Goal: Navigation & Orientation: Find specific page/section

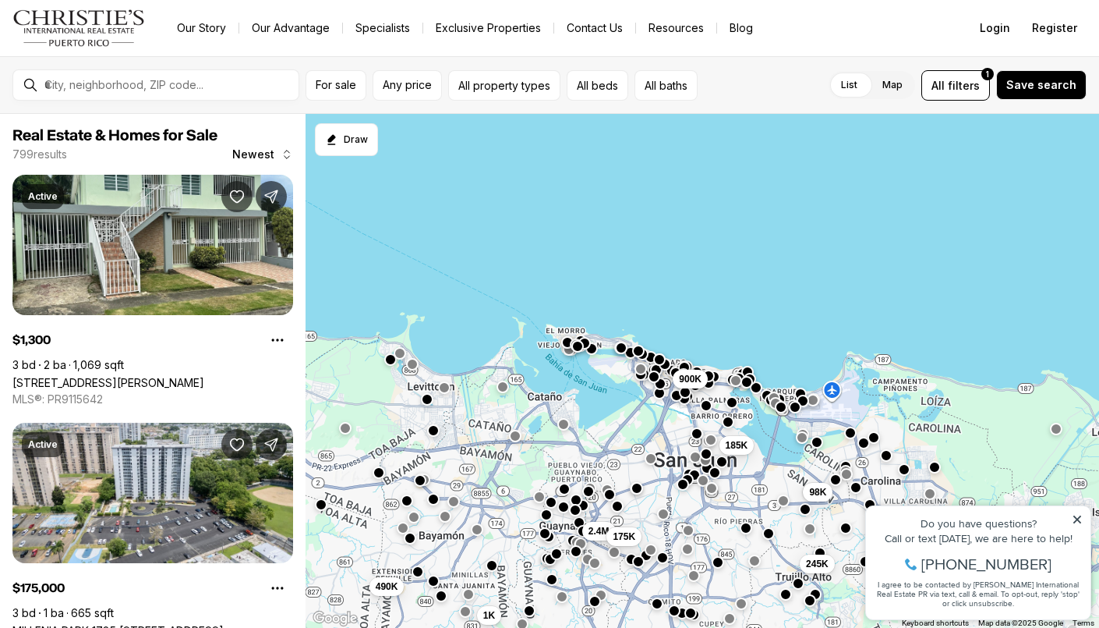
click at [214, 27] on link "Our Story" at bounding box center [202, 28] width 74 height 22
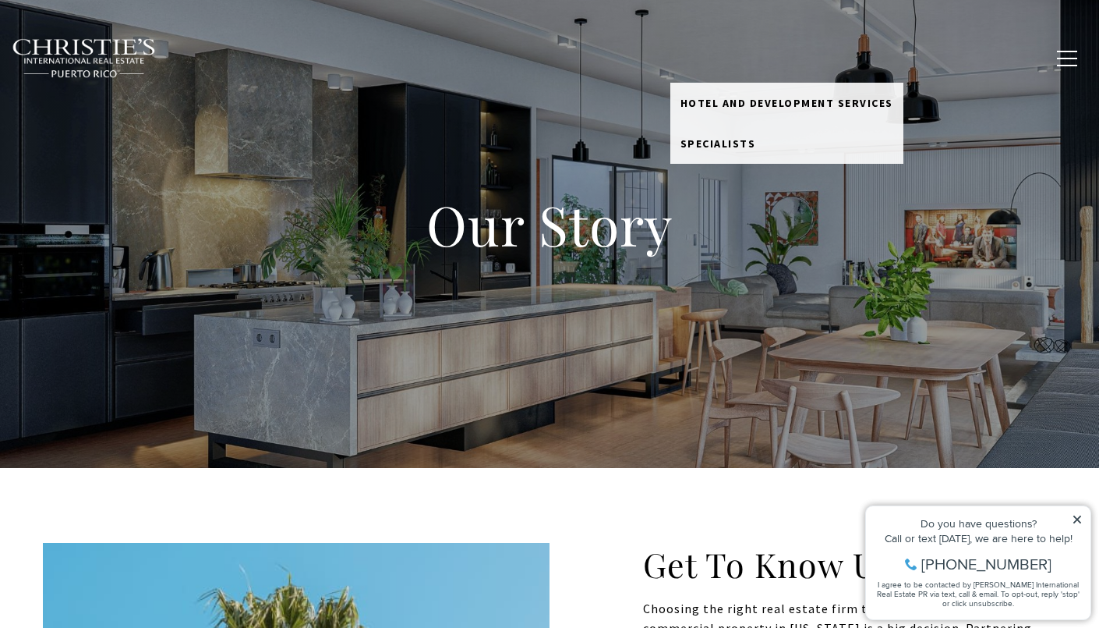
click at [743, 61] on link "Meet the Team" at bounding box center [726, 58] width 111 height 30
click at [740, 57] on link "Meet the Team" at bounding box center [726, 58] width 111 height 30
click at [723, 142] on span "Specialists" at bounding box center [719, 143] width 76 height 14
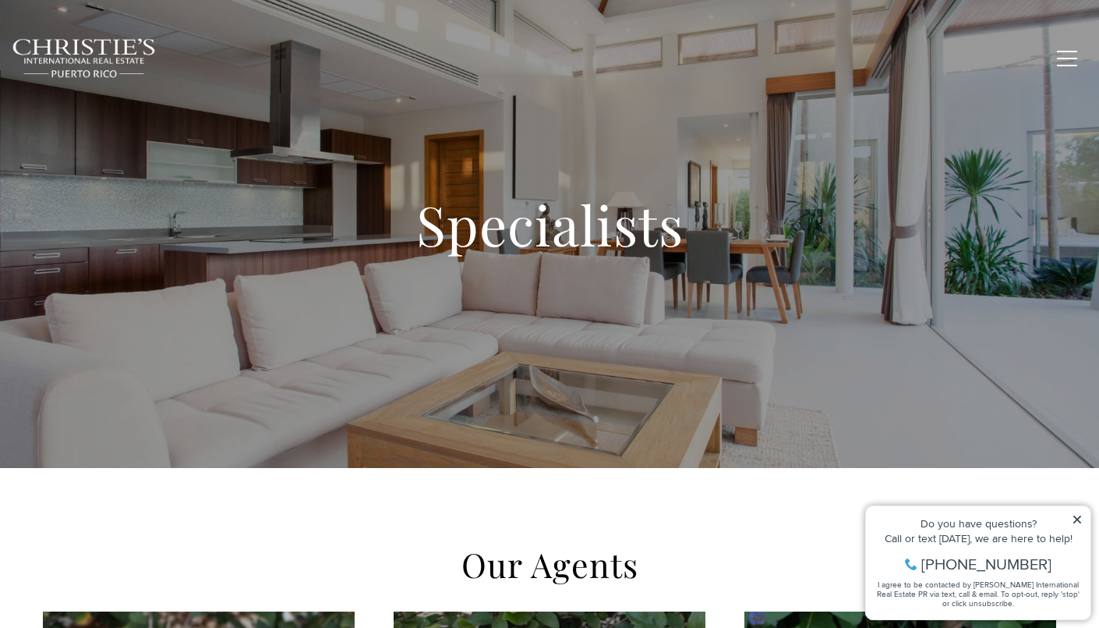
click at [1081, 520] on icon at bounding box center [1077, 519] width 11 height 11
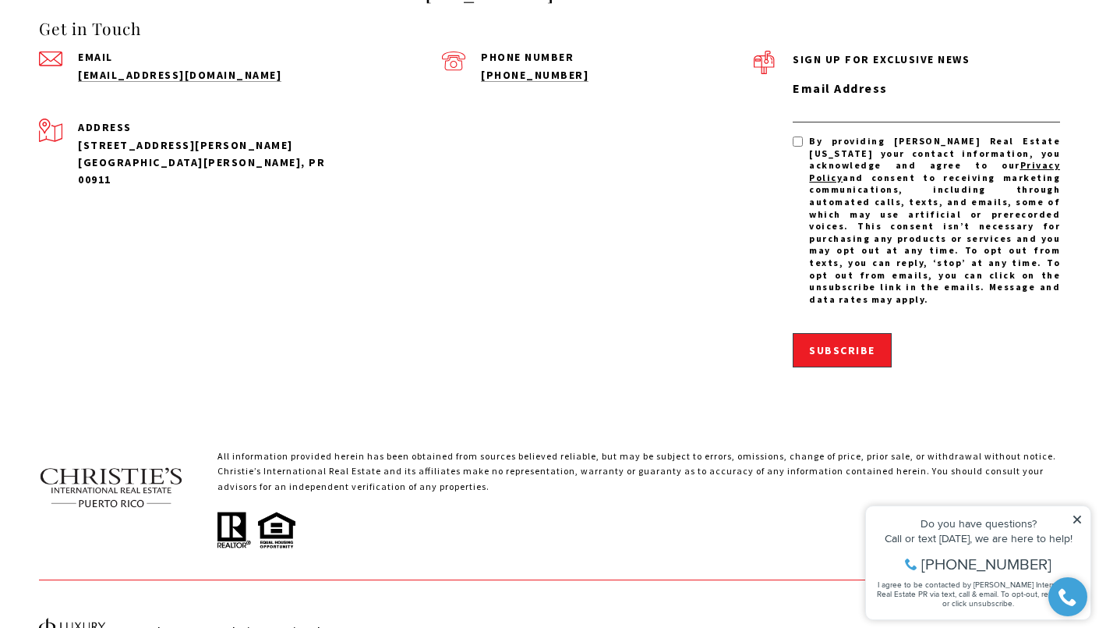
scroll to position [4291, 0]
